Goal: Task Accomplishment & Management: Complete application form

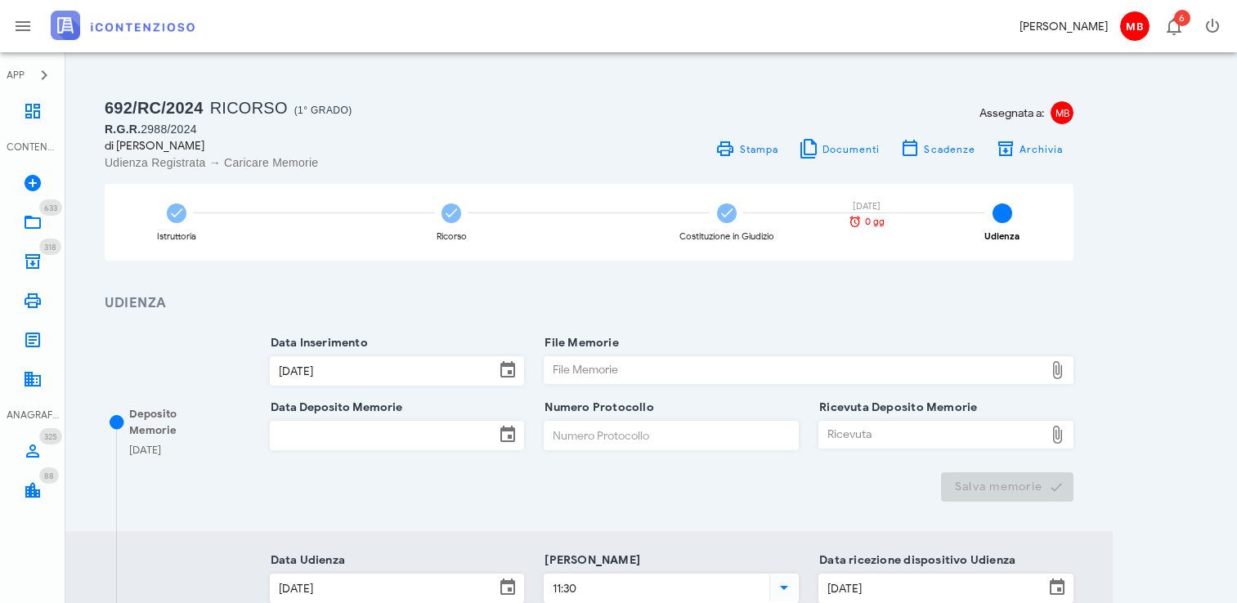
scroll to position [82, 0]
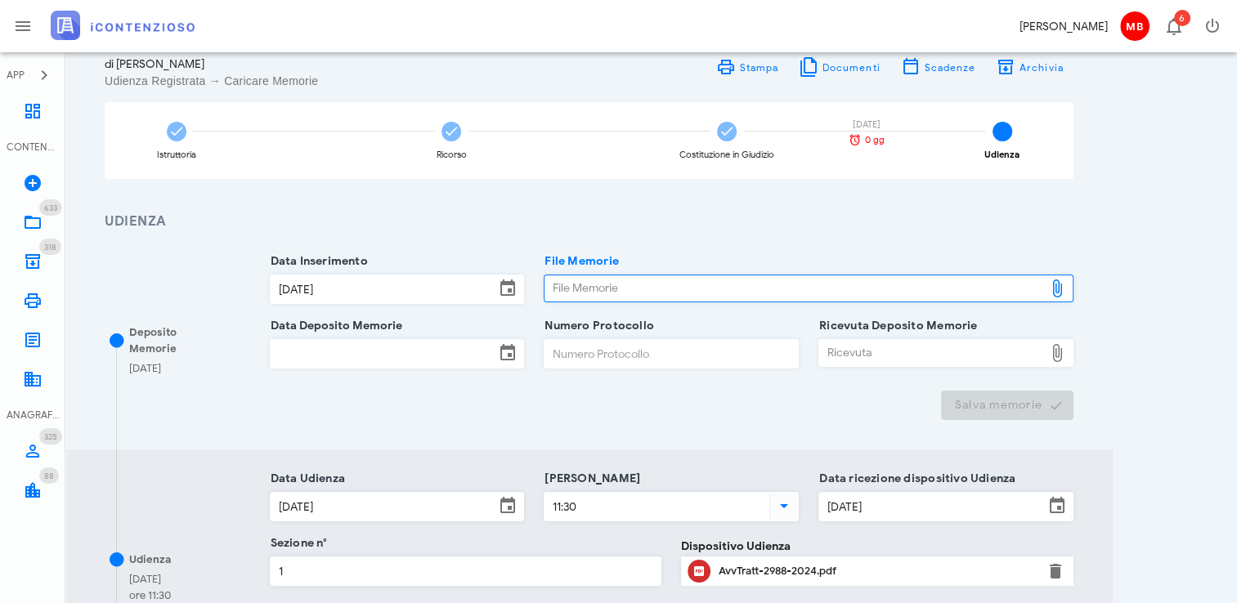
type input "C:\fakepath\memorie_congedi.pdf"
click at [548, 357] on input "Numero Protocollo" at bounding box center [670, 354] width 253 height 28
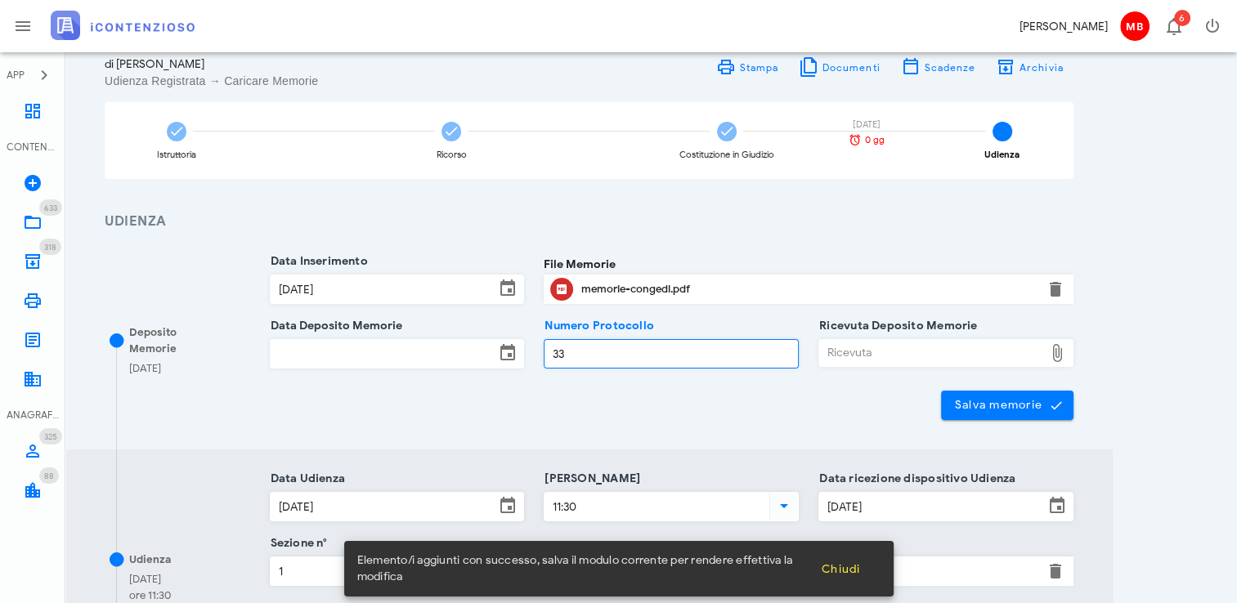
type input "33"
click at [437, 360] on input "Data Deposito Memorie" at bounding box center [383, 354] width 225 height 28
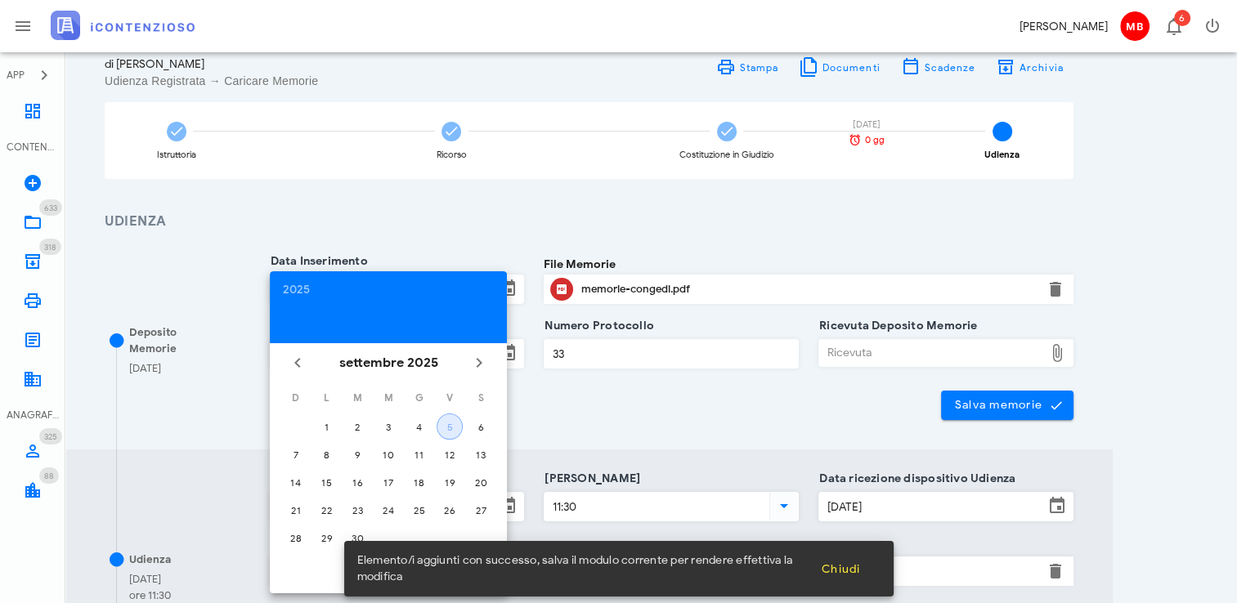
click at [461, 423] on div "5" at bounding box center [449, 427] width 25 height 12
type input "[DATE]"
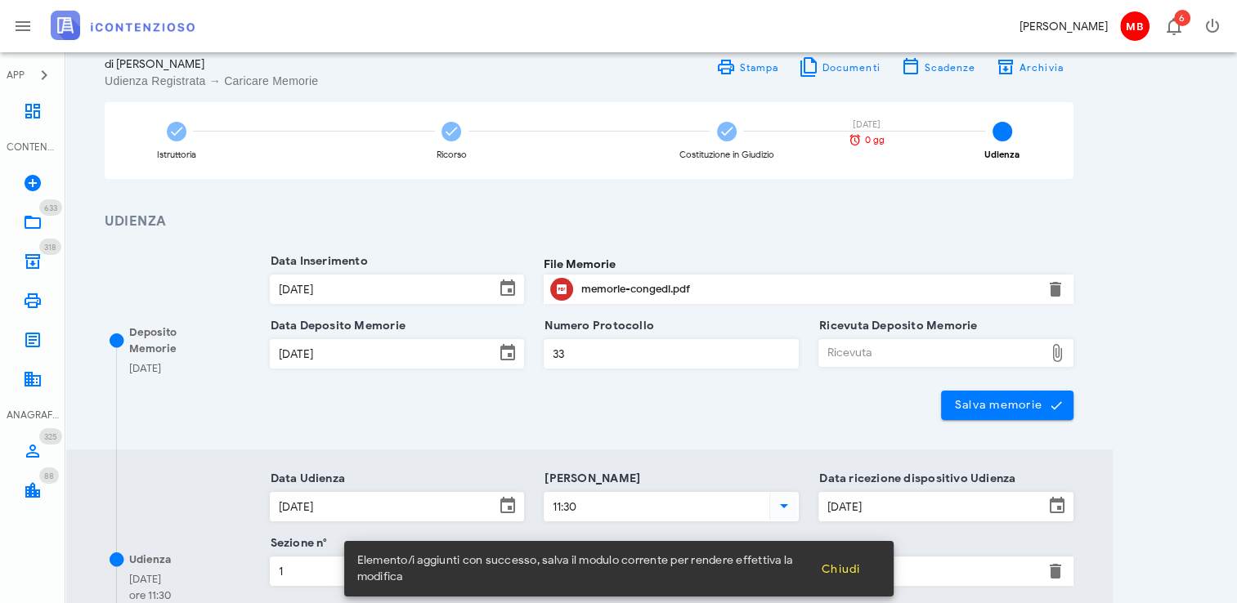
click at [826, 365] on div "Ricevuta" at bounding box center [931, 353] width 225 height 26
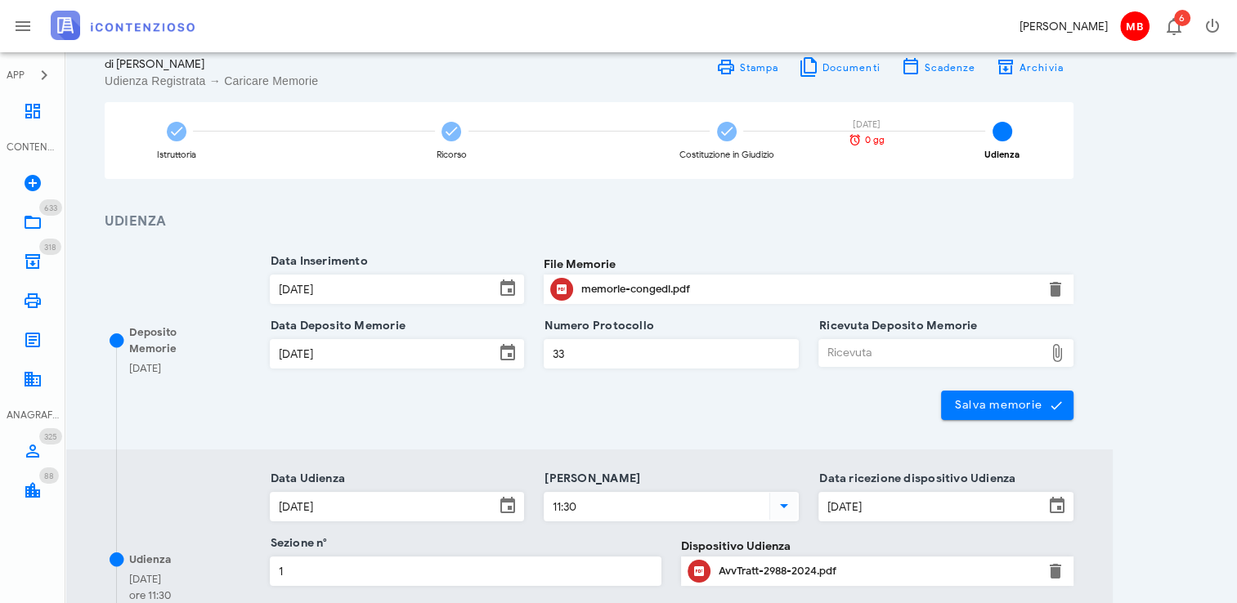
type input "C:\fakepath\NIR_D-3643317-2025.pdf"
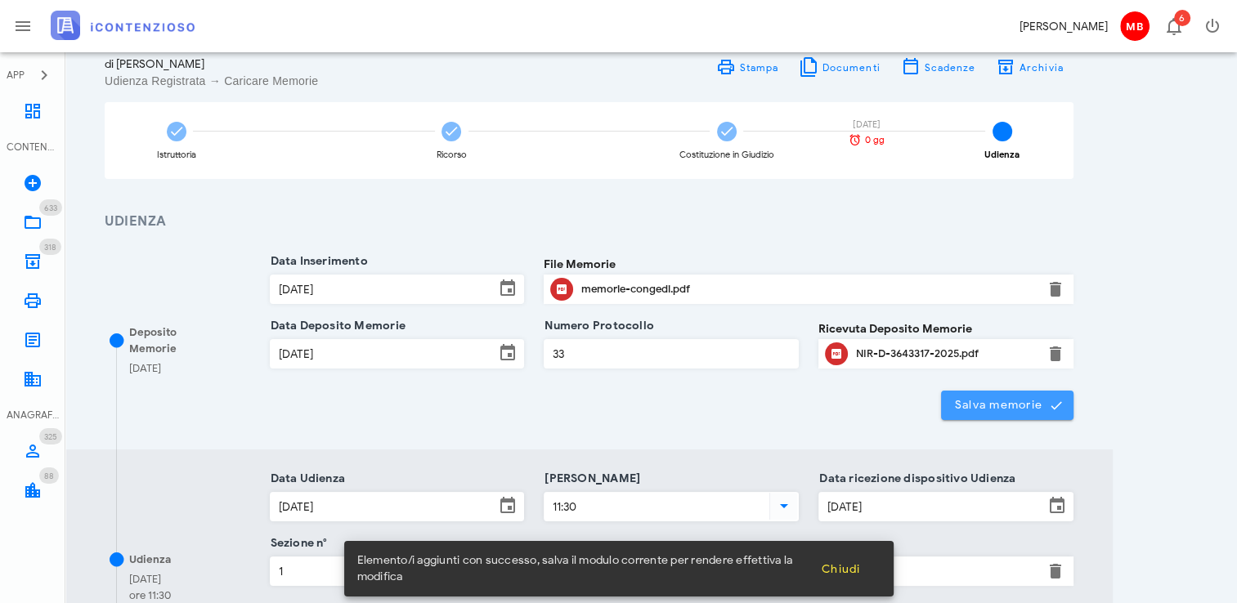
click at [955, 411] on span "Salva memorie" at bounding box center [1007, 405] width 107 height 15
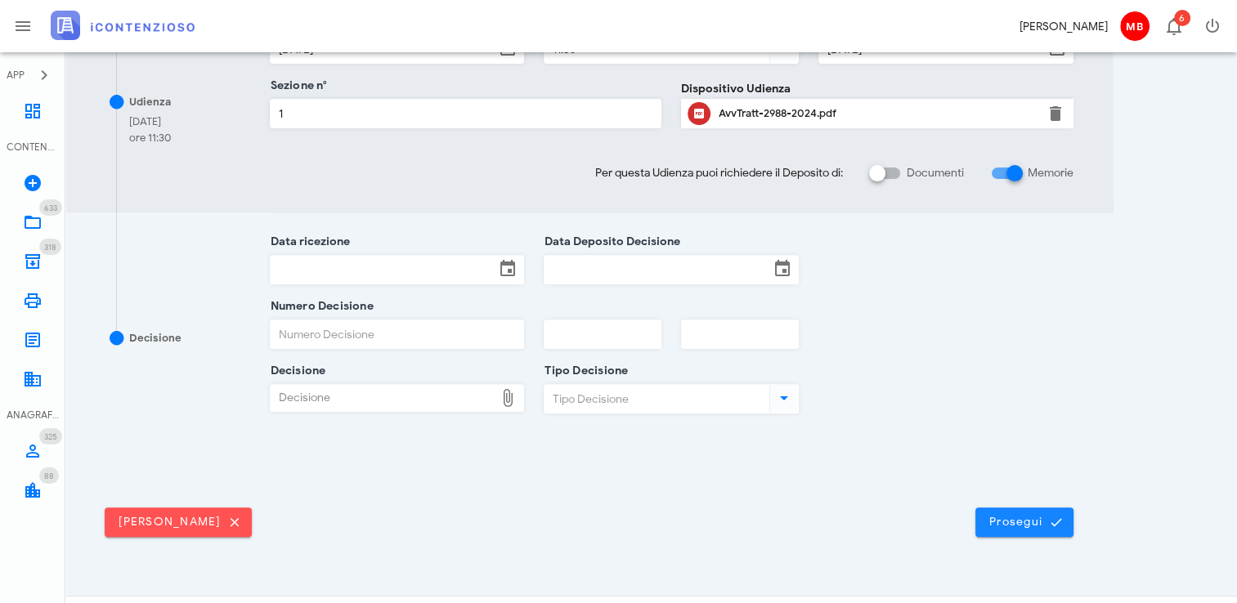
scroll to position [566, 0]
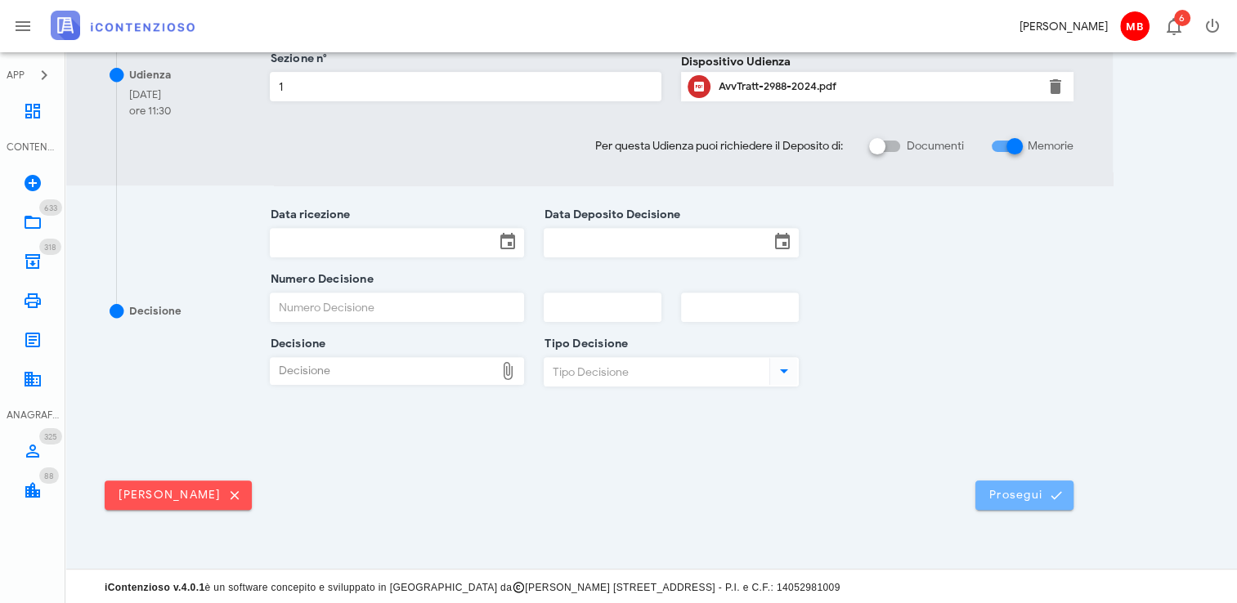
click at [1009, 499] on span "Prosegui" at bounding box center [1024, 495] width 72 height 15
